Goal: Task Accomplishment & Management: Use online tool/utility

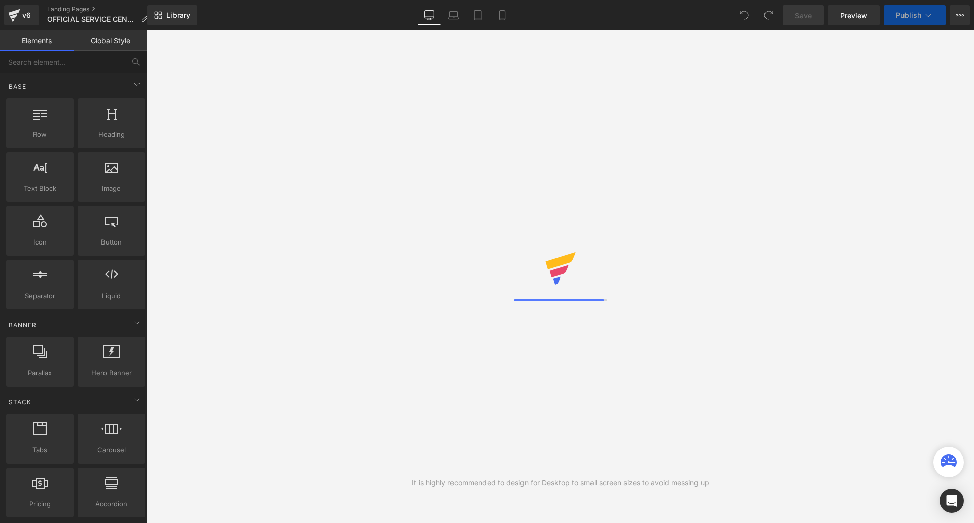
scroll to position [8, 8]
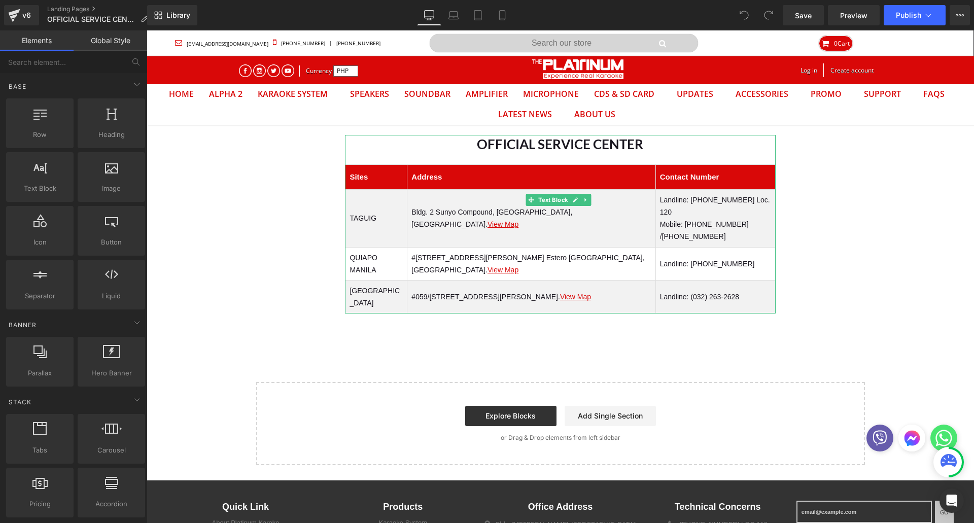
click at [675, 212] on td "Landline: [PHONE_NUMBER] Loc. 120 Mobile: [PHONE_NUMBER] /[PHONE_NUMBER]" at bounding box center [715, 218] width 120 height 58
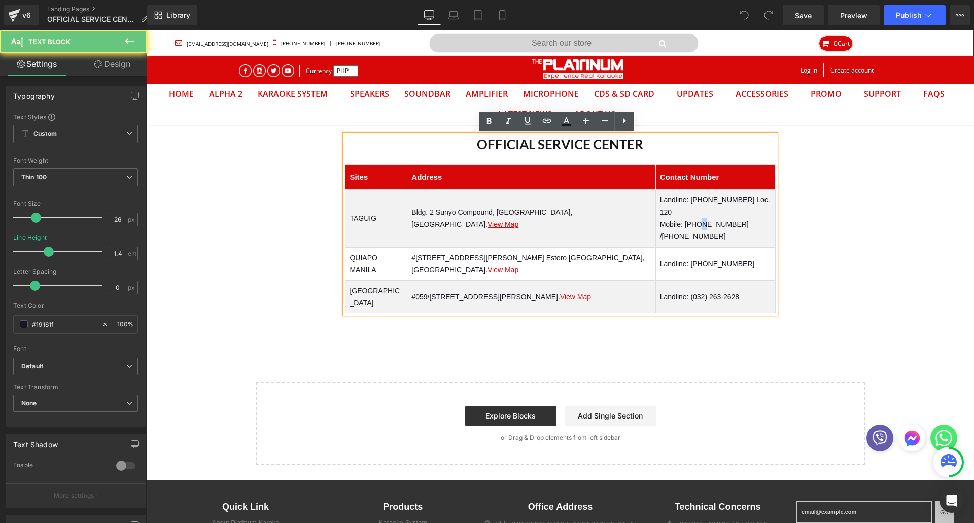
click at [675, 212] on td "Landline: [PHONE_NUMBER] Loc. 120 Mobile: [PHONE_NUMBER] /[PHONE_NUMBER]" at bounding box center [715, 218] width 120 height 58
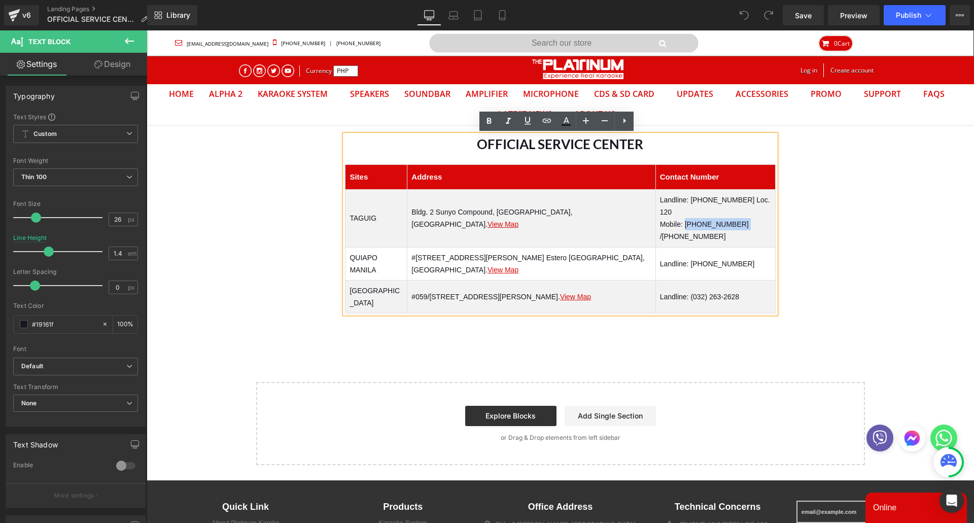
scroll to position [0, 0]
drag, startPoint x: 712, startPoint y: 212, endPoint x: 660, endPoint y: 213, distance: 51.8
click at [660, 213] on td "Landline: [PHONE_NUMBER] Loc. 120 Mobile: [PHONE_NUMBER] /[PHONE_NUMBER]" at bounding box center [715, 218] width 120 height 58
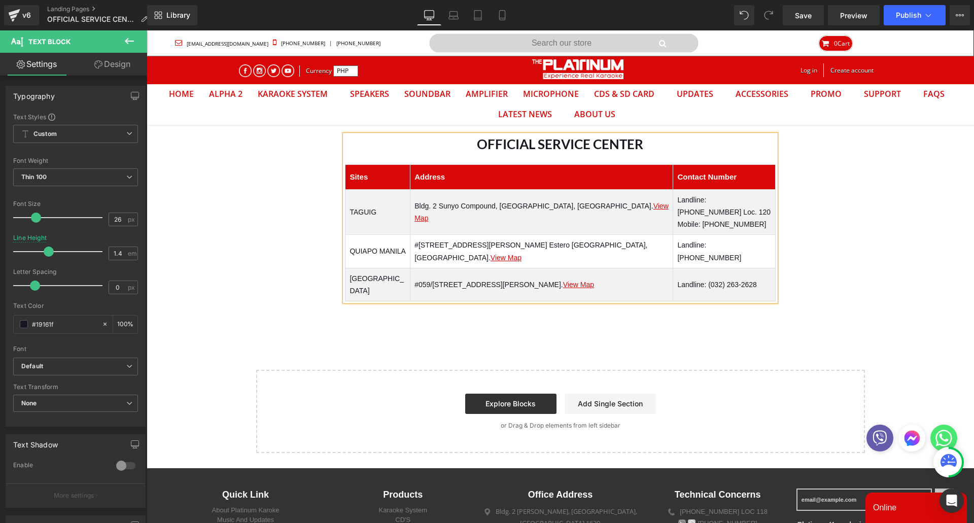
click at [804, 18] on span "Save" at bounding box center [803, 15] width 17 height 11
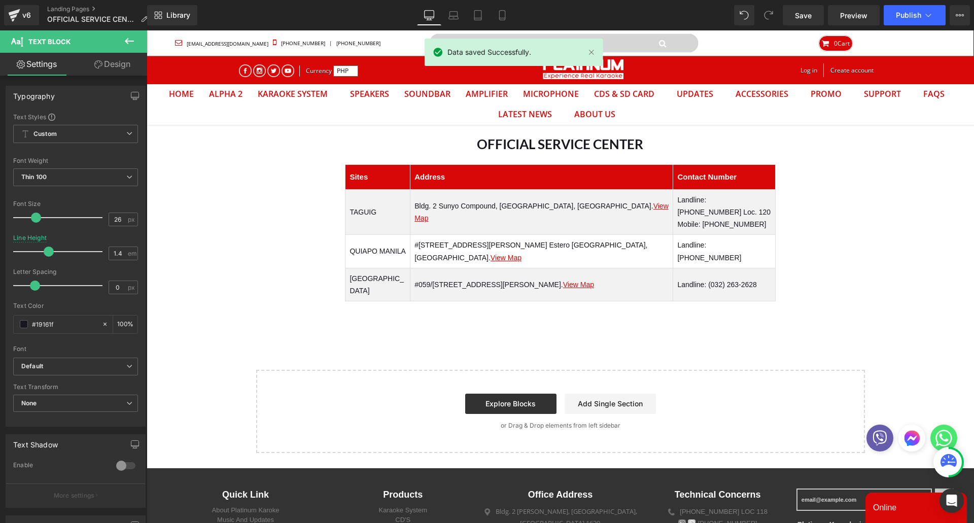
click at [915, 17] on span "Publish" at bounding box center [908, 15] width 25 height 8
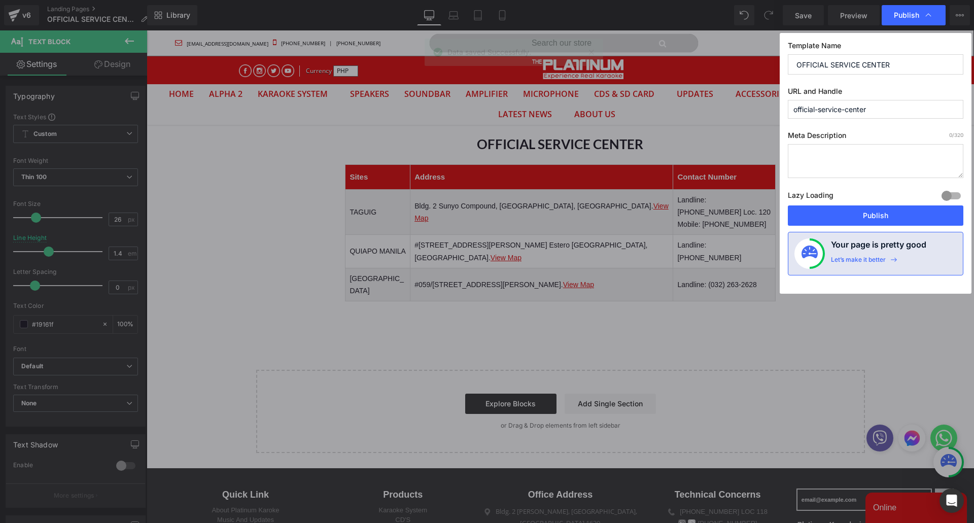
click at [872, 223] on button "Publish" at bounding box center [876, 215] width 176 height 20
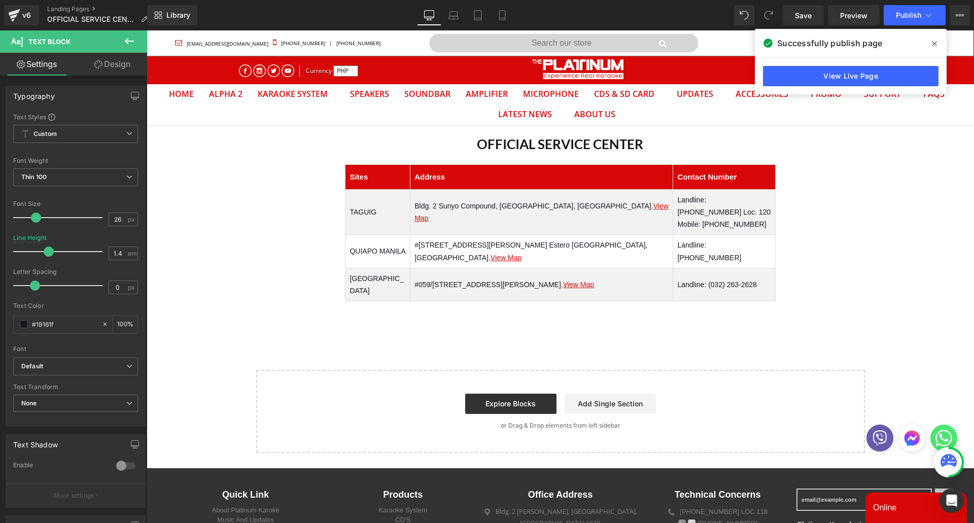
click at [620, 290] on div "OFFICIAL SERVICE CENTER Sites Address Contact [STREET_ADDRESS]. View Map Landli…" at bounding box center [560, 289] width 827 height 329
